Goal: Transaction & Acquisition: Purchase product/service

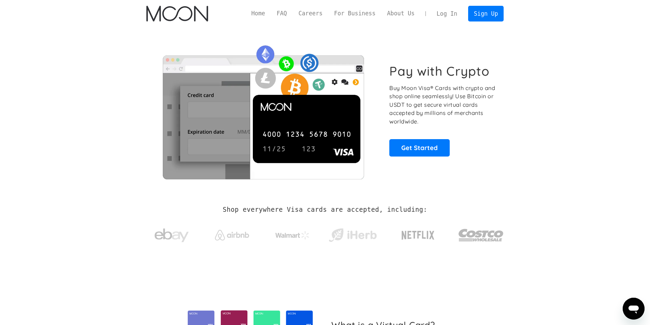
click at [454, 13] on link "Log In" at bounding box center [447, 13] width 32 height 15
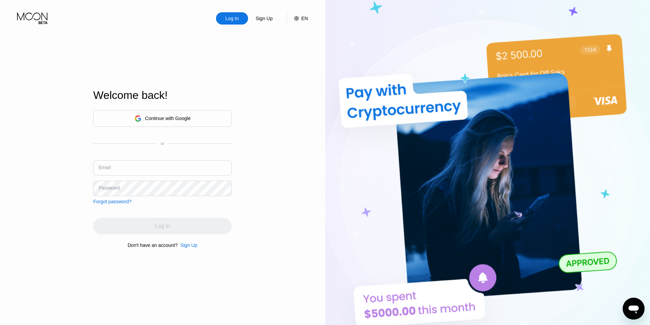
type input "hosein6e@gmail.com"
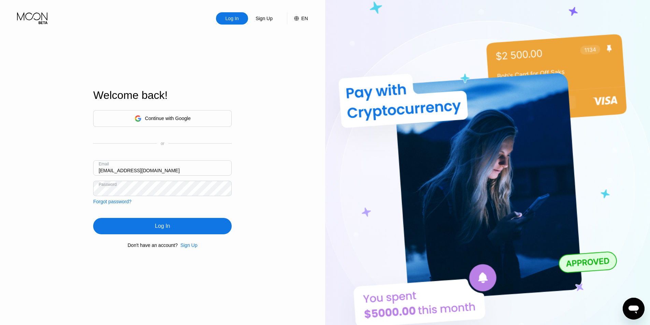
click at [261, 201] on div "Log In Sign Up EN Language Select an item Save Welcome back! Continue with Goog…" at bounding box center [162, 178] width 325 height 357
click at [175, 225] on div "Log In" at bounding box center [162, 226] width 138 height 16
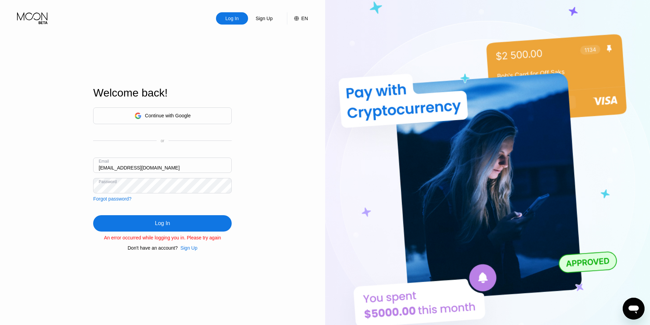
click at [204, 224] on div "Log In" at bounding box center [162, 223] width 138 height 16
click at [254, 226] on div "Log In Sign Up EN Language Select an item Save Welcome back! Continue with Goog…" at bounding box center [162, 178] width 325 height 357
click at [198, 224] on div "Log In" at bounding box center [162, 223] width 138 height 16
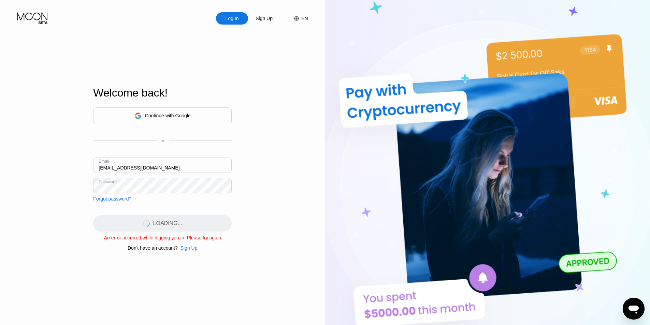
click at [198, 224] on div "LOADING..." at bounding box center [162, 223] width 138 height 16
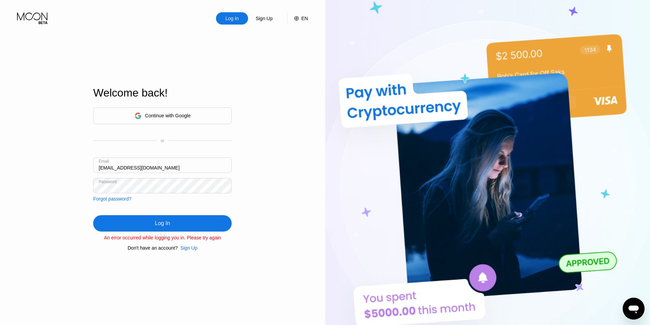
click at [199, 224] on div "Log In" at bounding box center [162, 223] width 138 height 16
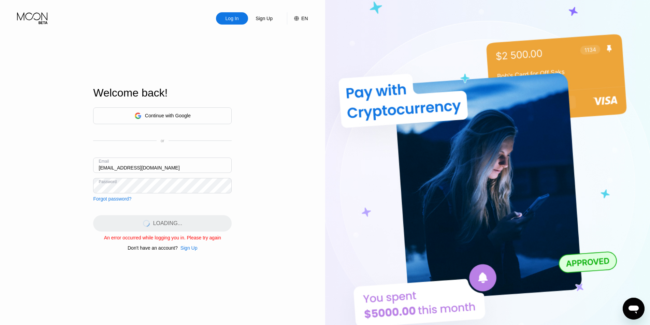
click at [199, 224] on div "LOADING..." at bounding box center [162, 223] width 138 height 16
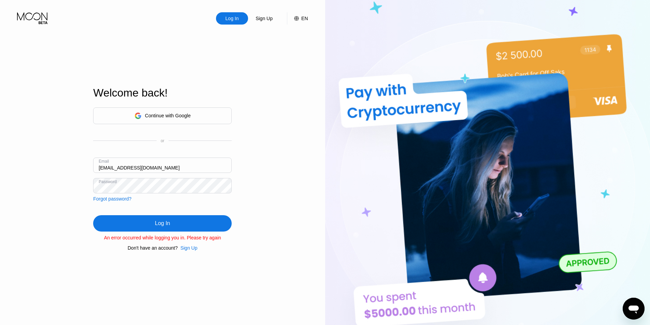
click at [199, 228] on div "Log In" at bounding box center [162, 223] width 138 height 16
click at [188, 226] on div "Log In" at bounding box center [162, 223] width 138 height 16
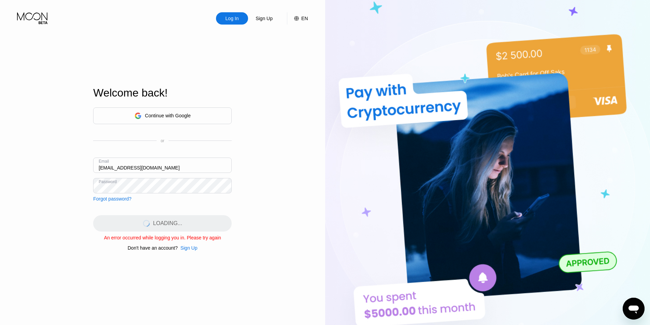
click at [188, 226] on div "LOADING..." at bounding box center [162, 223] width 138 height 16
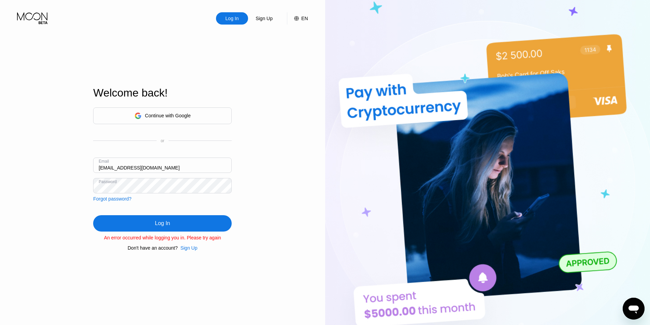
click at [189, 239] on div "An error occurred while logging you in. Please try again" at bounding box center [162, 237] width 138 height 5
copy div "An error occurred while logging you in. Please try again Don't have an account?"
click at [200, 225] on div "Log In" at bounding box center [162, 223] width 138 height 16
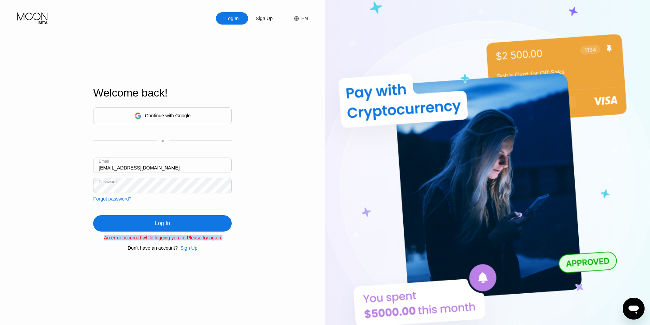
click at [200, 225] on div "Log In" at bounding box center [162, 223] width 138 height 16
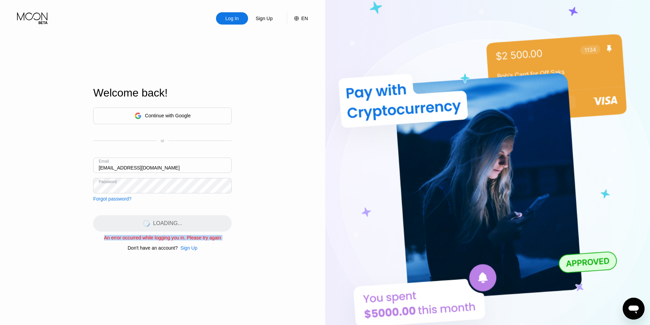
click at [193, 223] on div "LOADING..." at bounding box center [162, 223] width 138 height 16
click at [194, 223] on div "LOADING..." at bounding box center [162, 223] width 138 height 16
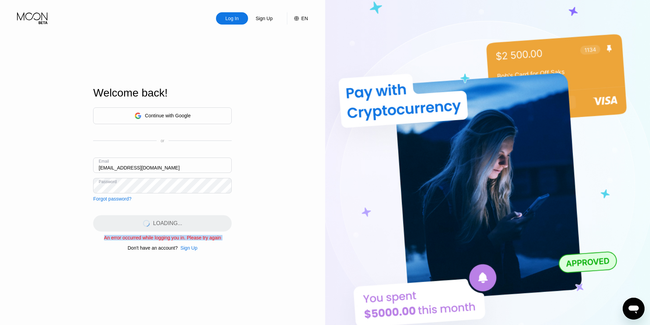
click at [194, 223] on div "LOADING..." at bounding box center [162, 223] width 138 height 16
click at [195, 223] on div "LOADING..." at bounding box center [162, 223] width 138 height 16
click at [195, 222] on div "LOADING..." at bounding box center [162, 223] width 138 height 16
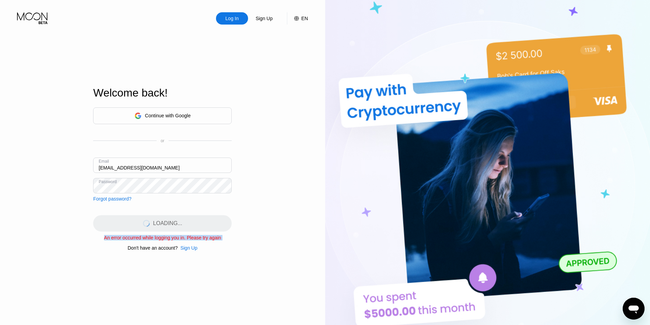
click at [195, 222] on div "LOADING..." at bounding box center [162, 223] width 138 height 16
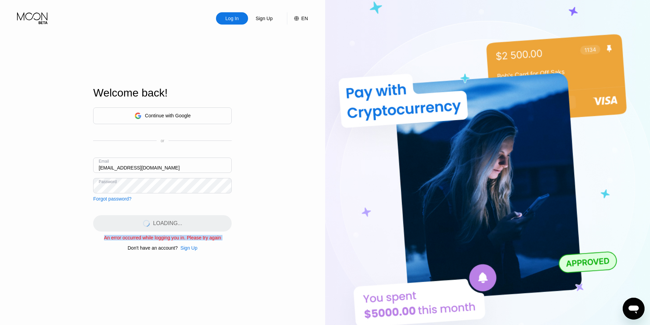
click at [195, 222] on div "LOADING..." at bounding box center [162, 223] width 138 height 16
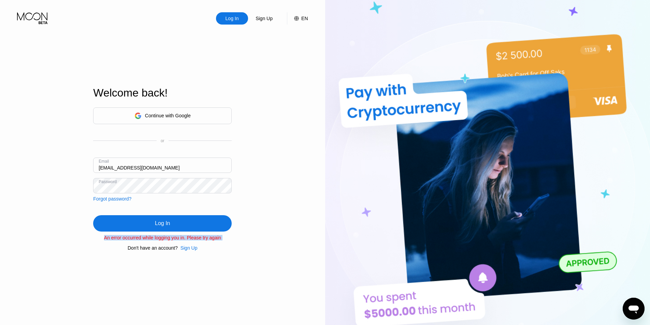
click at [196, 211] on div "Continue with Google or Email hosein6e@gmail.com Password Forgot password? Log …" at bounding box center [162, 178] width 138 height 143
click at [198, 217] on div "Continue with Google or Email hosein6e@gmail.com Password Forgot password? Log …" at bounding box center [162, 178] width 138 height 143
click at [198, 217] on div "Log In" at bounding box center [162, 223] width 138 height 16
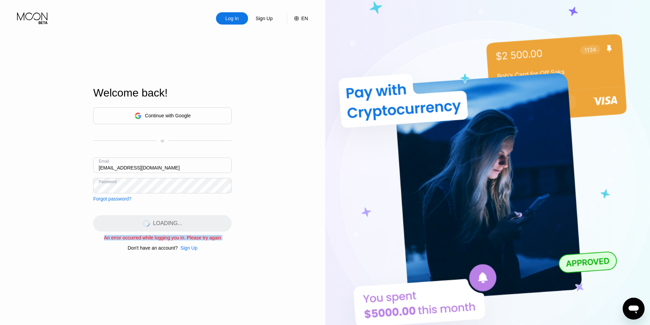
drag, startPoint x: 198, startPoint y: 217, endPoint x: 200, endPoint y: 222, distance: 6.0
click at [199, 220] on div "LOADING..." at bounding box center [162, 223] width 138 height 16
click at [200, 222] on div "LOADING..." at bounding box center [162, 223] width 138 height 16
click at [199, 220] on div "LOADING..." at bounding box center [162, 223] width 138 height 16
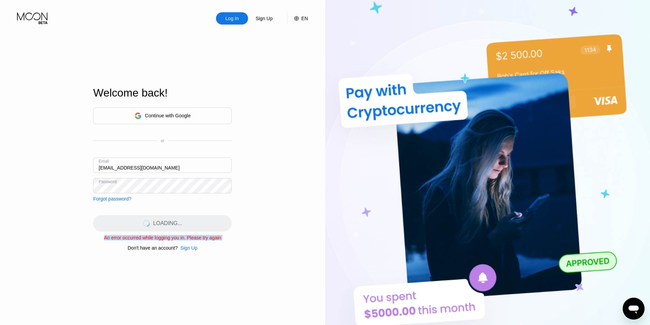
click at [199, 220] on div "LOADING..." at bounding box center [162, 223] width 138 height 16
click at [200, 220] on div "LOADING..." at bounding box center [162, 223] width 138 height 16
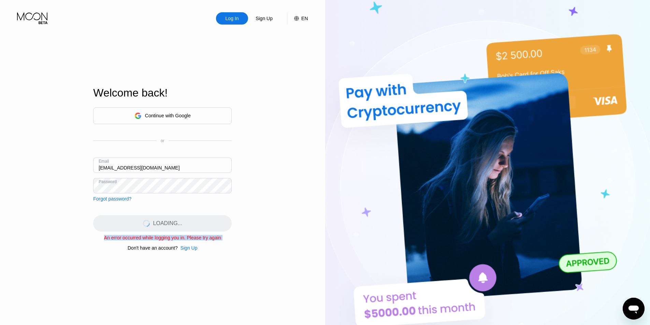
click at [200, 220] on div "LOADING..." at bounding box center [162, 223] width 138 height 16
drag, startPoint x: 200, startPoint y: 220, endPoint x: 204, endPoint y: 219, distance: 4.3
click at [204, 219] on div "LOADING..." at bounding box center [162, 223] width 138 height 16
click at [270, 222] on div "Log In Sign Up EN Language Select an item Save Welcome back! Continue with Goog…" at bounding box center [162, 178] width 325 height 357
click at [239, 264] on div "Log In Sign Up EN Language Select an item Save Welcome back! Continue with Goog…" at bounding box center [162, 178] width 325 height 357
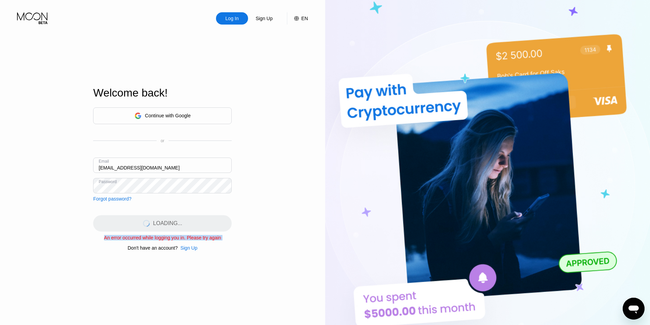
drag, startPoint x: 161, startPoint y: 286, endPoint x: 152, endPoint y: 272, distance: 15.6
click at [160, 286] on div "Welcome back! Continue with Google or Email hosein6e@gmail.com Password Forgot …" at bounding box center [162, 168] width 138 height 357
click at [148, 240] on div "An error occurred while logging you in. Please try again" at bounding box center [162, 237] width 138 height 5
click at [184, 225] on div "Continue with Google or Email hosein6e@gmail.com Password Forgot password? LOAD…" at bounding box center [162, 178] width 138 height 143
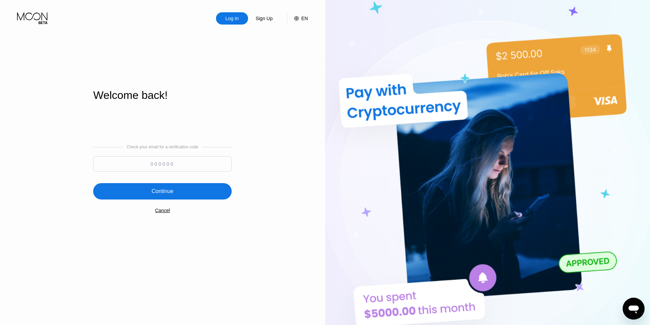
click at [184, 225] on div "Check your email for a verification code Continue Cancel" at bounding box center [162, 179] width 138 height 138
click at [160, 164] on input at bounding box center [162, 163] width 138 height 15
paste input "239529"
type input "239529"
click at [186, 197] on div "Continue" at bounding box center [162, 191] width 138 height 16
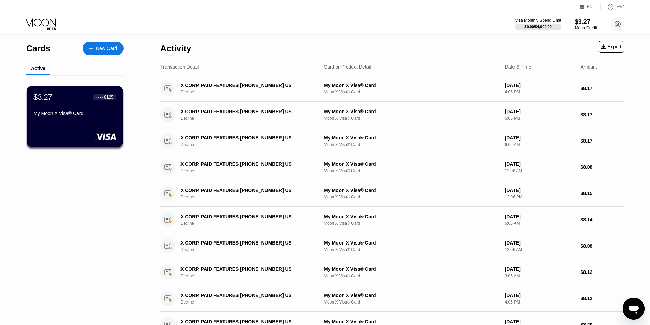
click at [89, 115] on div "My Moon X Visa® Card" at bounding box center [74, 112] width 83 height 5
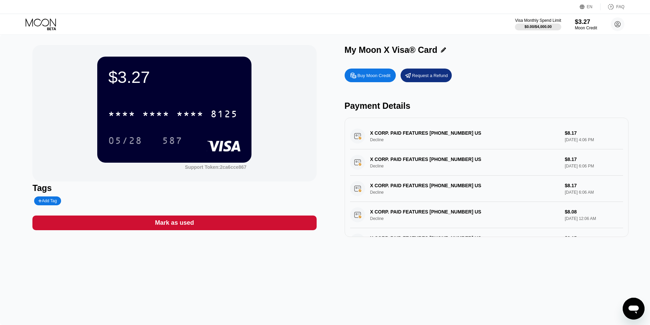
click at [385, 78] on div "Buy Moon Credit" at bounding box center [373, 76] width 33 height 6
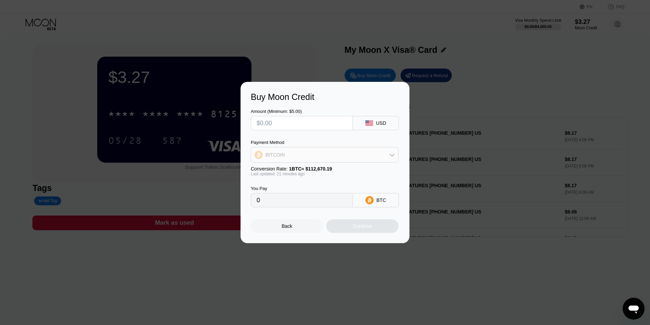
click at [326, 153] on div "BITCOIN" at bounding box center [324, 155] width 147 height 14
click at [301, 187] on div "USDT on TRON" at bounding box center [328, 188] width 129 height 5
type input "0.00"
click at [287, 121] on input "text" at bounding box center [301, 123] width 90 height 14
type input "$9"
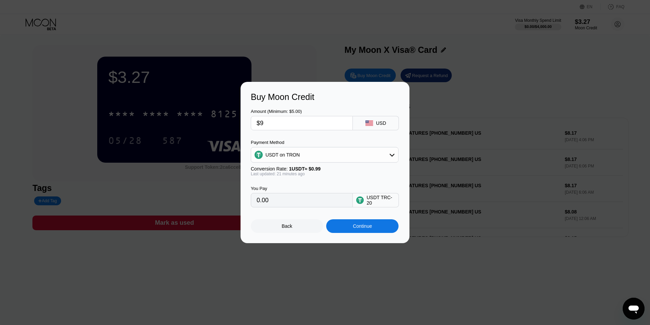
type input "9.09"
type input "$9.5"
type input "9.60"
type input "$9.53"
type input "9.63"
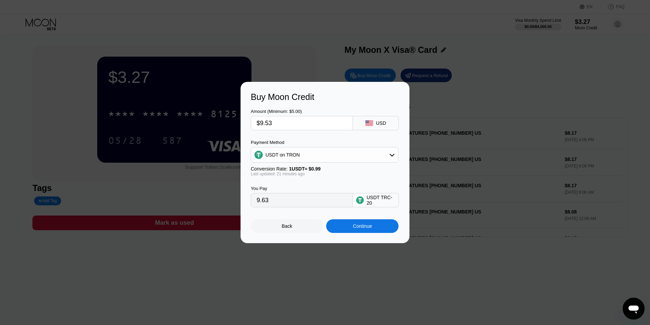
type input "$9.5"
type input "9.60"
type input "$9."
type input "9.09"
type input "$9.4"
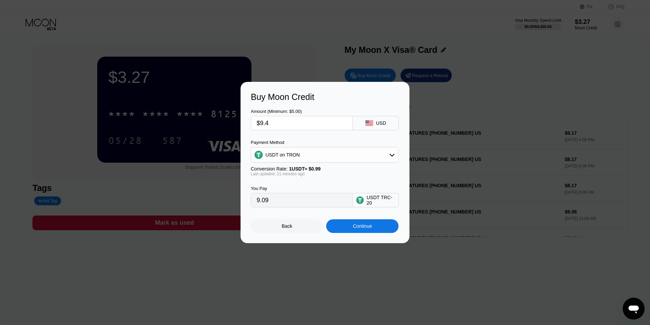
type input "9.49"
type input "$9.47"
type input "9.57"
type input "$9.4"
type input "9.49"
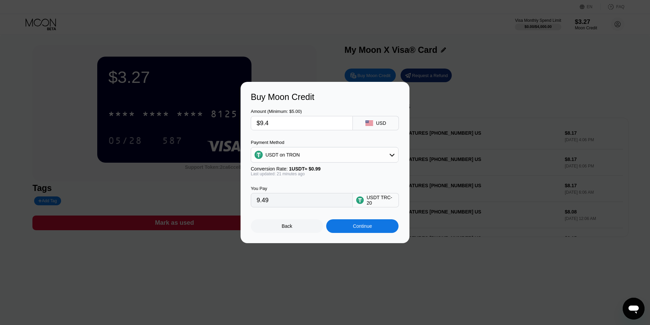
type input "$9.45"
type input "9.55"
type input "$9.4"
type input "9.49"
type input "$9.44"
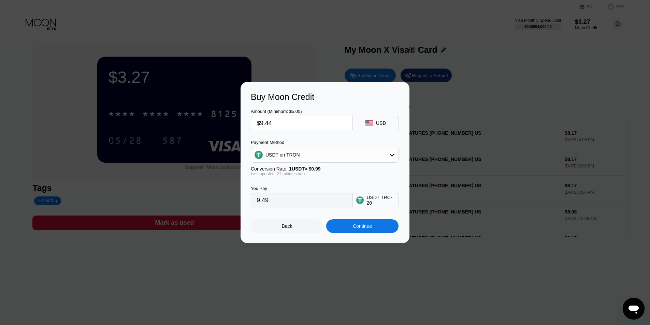
type input "9.54"
type input "$9.4"
type input "9.49"
type input "$9.43"
type input "9.53"
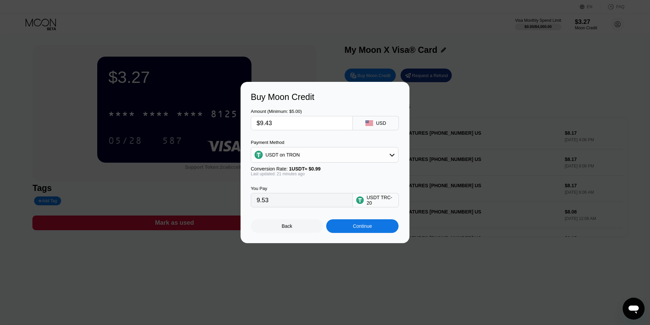
type input "$9.43"
click at [369, 228] on div "Continue" at bounding box center [362, 225] width 19 height 5
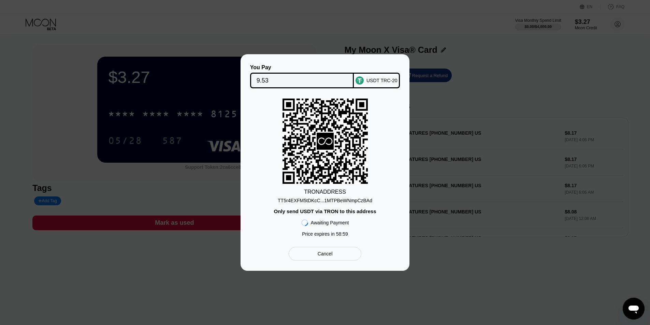
click at [362, 199] on div "TT5r4EXFM5tDKcC...1MTPBeWNmpCzBAd" at bounding box center [325, 200] width 94 height 5
click at [336, 199] on div "TT5r4EXFM5tDKcC...1MTPBeWNmpCzBAd" at bounding box center [325, 200] width 94 height 5
click at [334, 199] on div "TT5r4EXFM5tDKcC...1MTPBeWNmpCzBAd" at bounding box center [325, 200] width 94 height 5
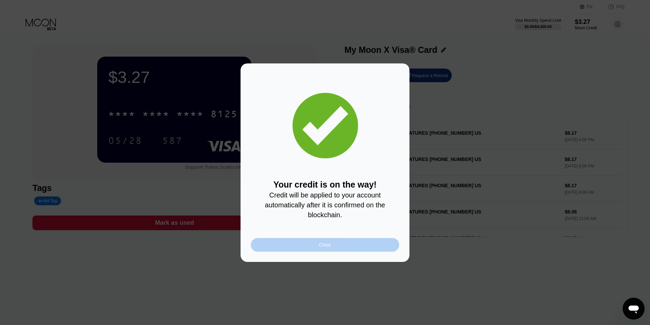
click at [299, 250] on div "Close" at bounding box center [325, 245] width 148 height 14
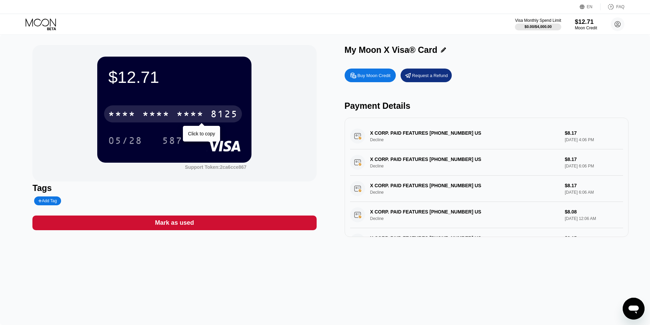
click at [177, 117] on div "* * * *" at bounding box center [189, 114] width 27 height 11
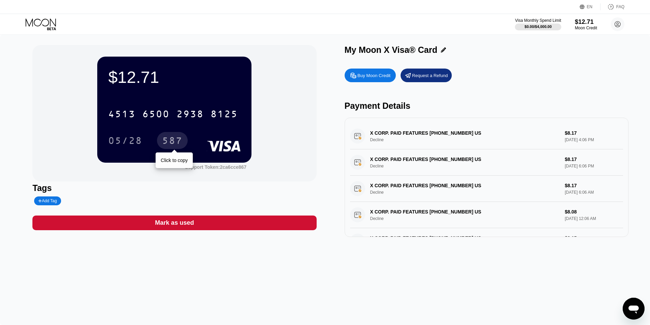
click at [171, 140] on div "587" at bounding box center [172, 141] width 20 height 11
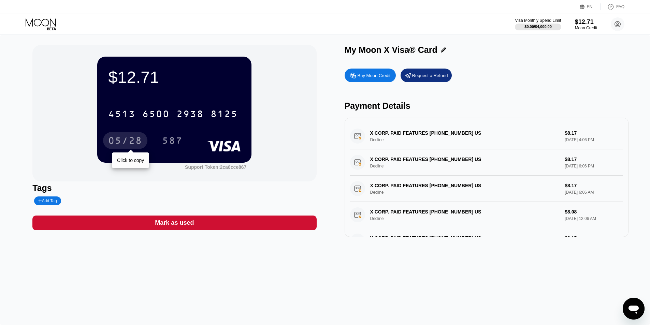
click at [132, 143] on div "05/28" at bounding box center [125, 141] width 34 height 11
